Goal: Task Accomplishment & Management: Complete application form

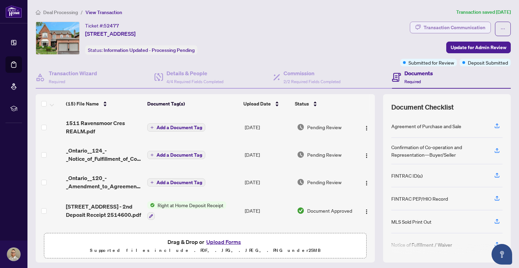
click at [453, 30] on div "Transaction Communication" at bounding box center [455, 27] width 62 height 11
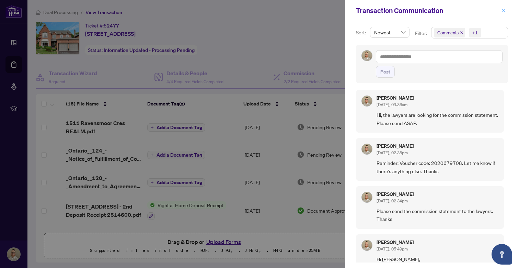
click at [503, 12] on icon "close" at bounding box center [503, 10] width 5 height 5
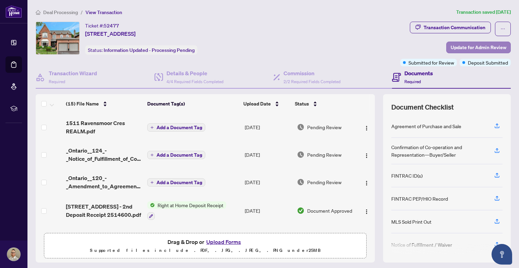
click at [468, 51] on span "Update for Admin Review" at bounding box center [479, 47] width 56 height 11
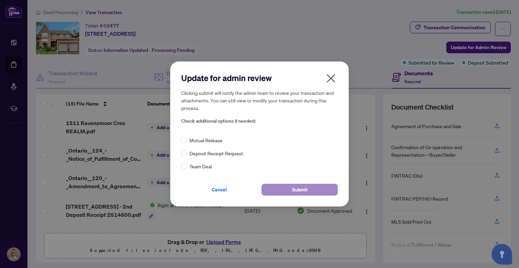
click at [301, 192] on span "Submit" at bounding box center [299, 189] width 15 height 11
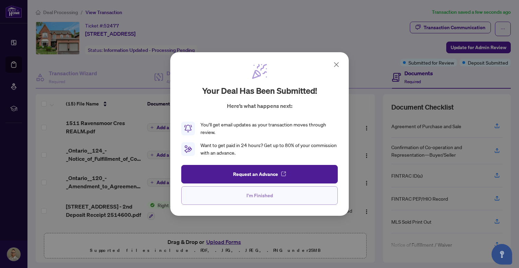
click at [272, 194] on span "I'm Finished" at bounding box center [259, 195] width 26 height 11
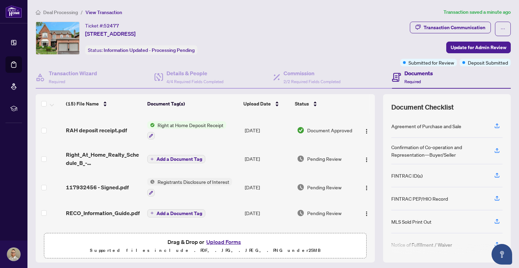
scroll to position [132, 0]
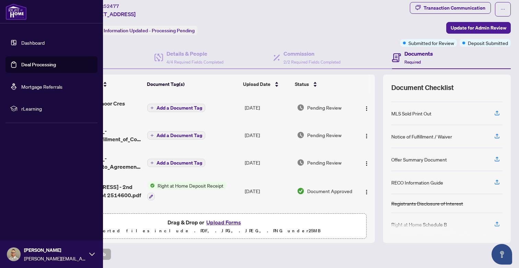
click at [39, 44] on link "Dashboard" at bounding box center [32, 42] width 23 height 6
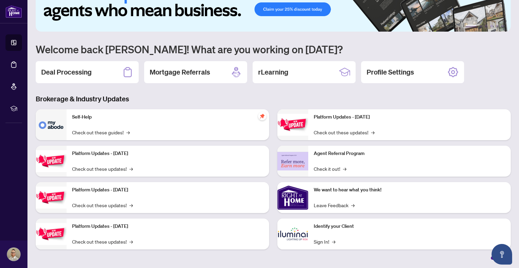
scroll to position [28, 0]
click at [120, 133] on link "Check out these guides! →" at bounding box center [101, 132] width 58 height 8
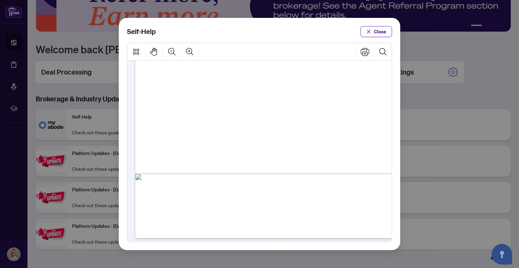
scroll to position [165, 0]
click at [297, 153] on span "PDF" at bounding box center [297, 153] width 10 height 7
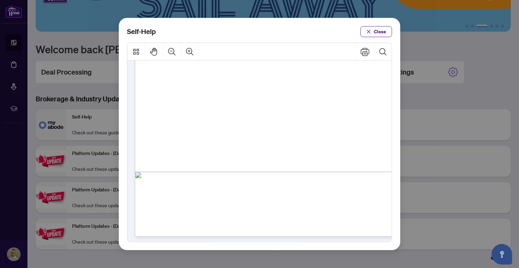
click at [296, 154] on div "Page 1" at bounding box center [268, 64] width 266 height 345
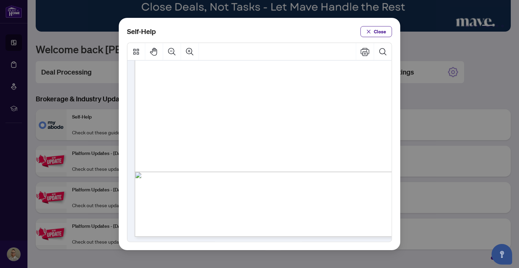
click at [309, 147] on ul "● How to Apply and Reset Filters ( PDF ) ● How to Archive a Document ( PDF ) ● …" at bounding box center [259, 61] width 170 height 262
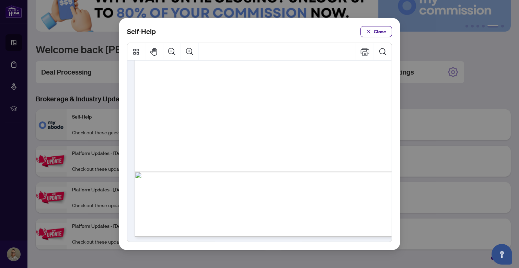
click at [290, 133] on span ")" at bounding box center [289, 136] width 1 height 7
click at [308, 132] on ul "● How to Apply and Reset Filters ( PDF ) ● How to Archive a Document ( PDF ) ● …" at bounding box center [259, 61] width 170 height 262
drag, startPoint x: 309, startPoint y: 134, endPoint x: 318, endPoint y: 137, distance: 9.2
click at [290, 137] on span ")" at bounding box center [289, 136] width 1 height 7
drag, startPoint x: 318, startPoint y: 137, endPoint x: 321, endPoint y: 137, distance: 3.5
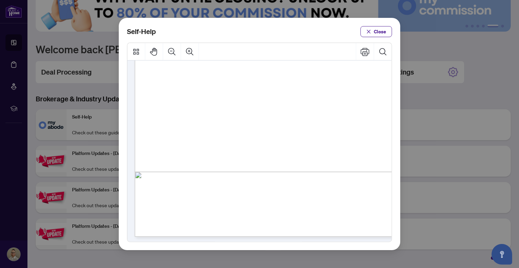
click at [290, 137] on span ")" at bounding box center [289, 136] width 1 height 7
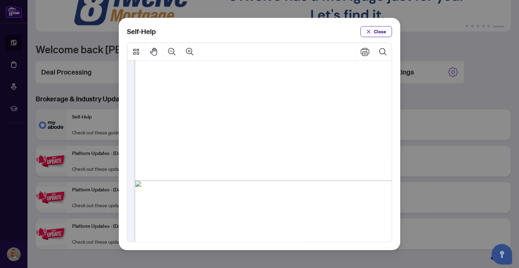
scroll to position [0, 0]
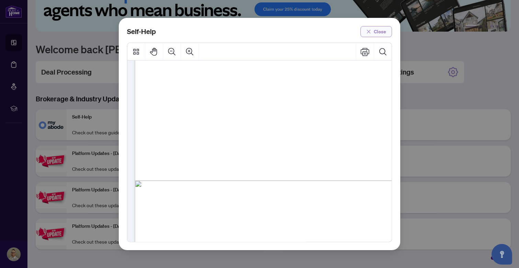
click at [376, 31] on span "Close" at bounding box center [380, 31] width 12 height 11
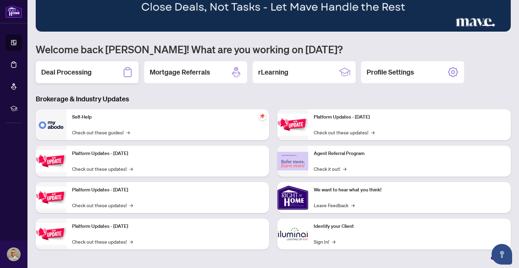
click at [92, 69] on div "Deal Processing" at bounding box center [87, 72] width 103 height 22
